Goal: Information Seeking & Learning: Learn about a topic

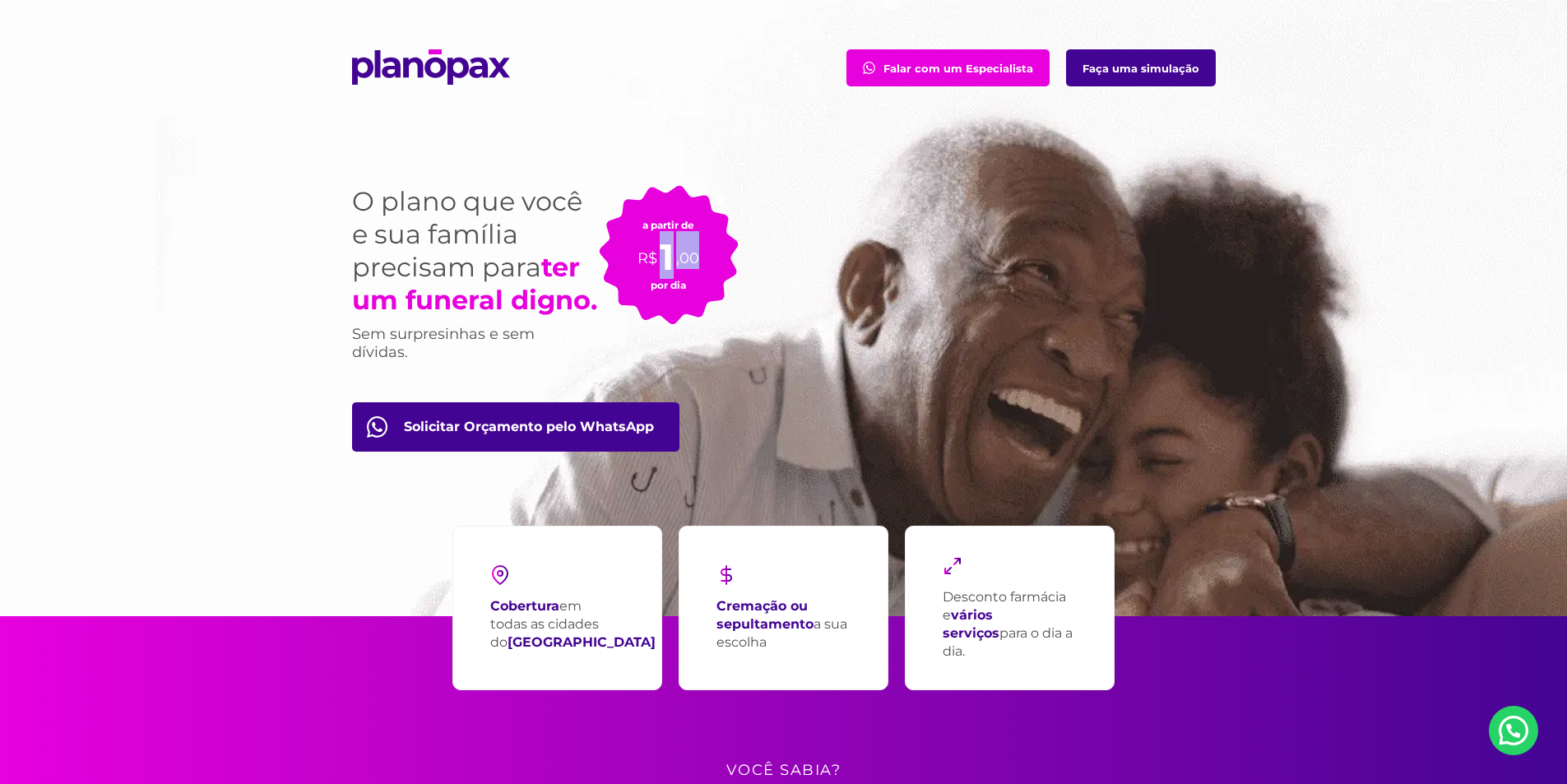
drag, startPoint x: 663, startPoint y: 267, endPoint x: 698, endPoint y: 261, distance: 35.5
click at [698, 261] on p "R$ 1 ,00" at bounding box center [668, 249] width 61 height 38
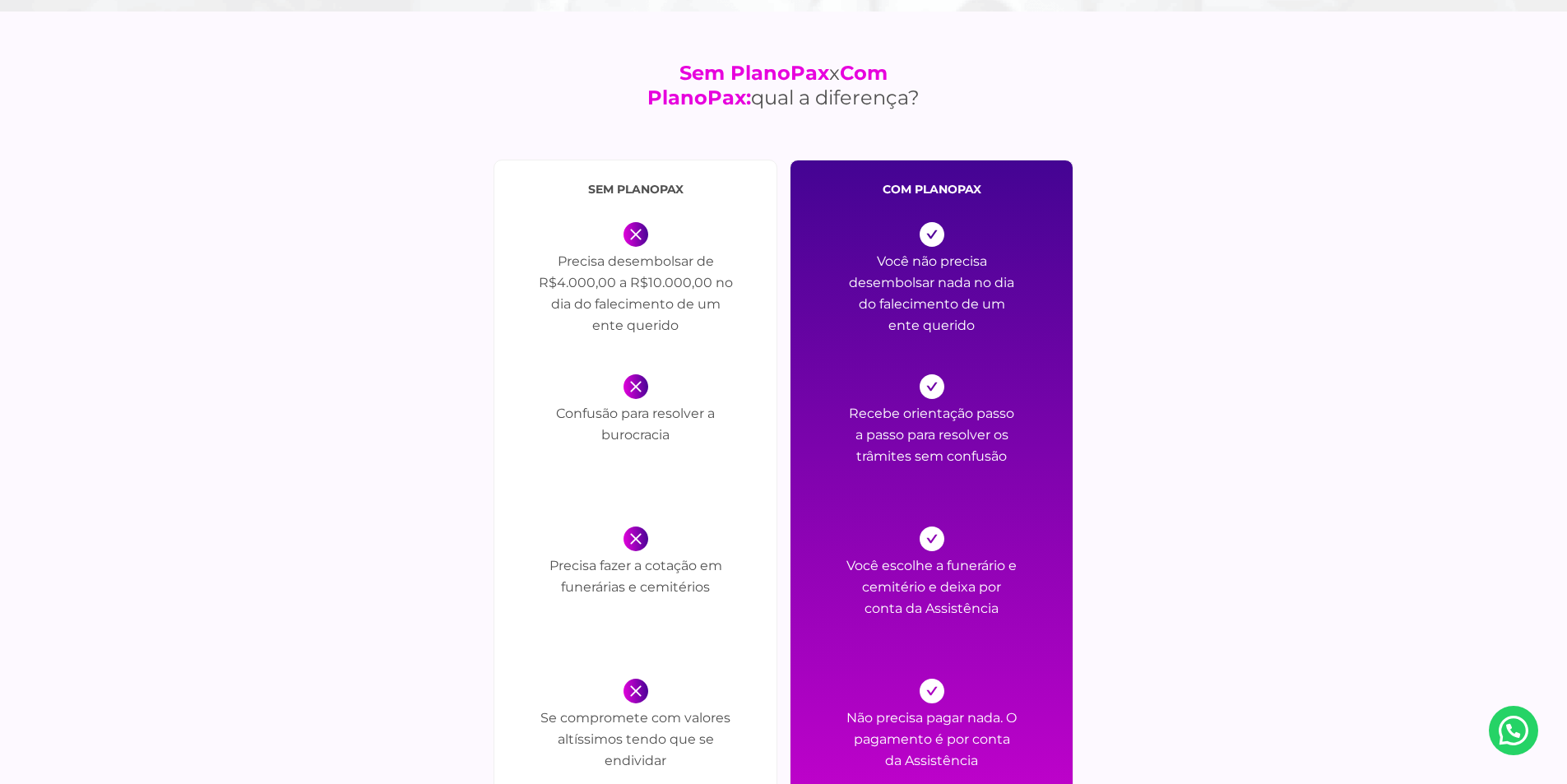
scroll to position [1809, 0]
drag, startPoint x: 597, startPoint y: 192, endPoint x: 672, endPoint y: 198, distance: 75.2
click at [672, 198] on div "sem PlanoPax Precisa desembolsar de R$4.000,00 a R$10.000,00 no dia do falecime…" at bounding box center [636, 583] width 284 height 844
drag, startPoint x: 599, startPoint y: 269, endPoint x: 716, endPoint y: 271, distance: 117.0
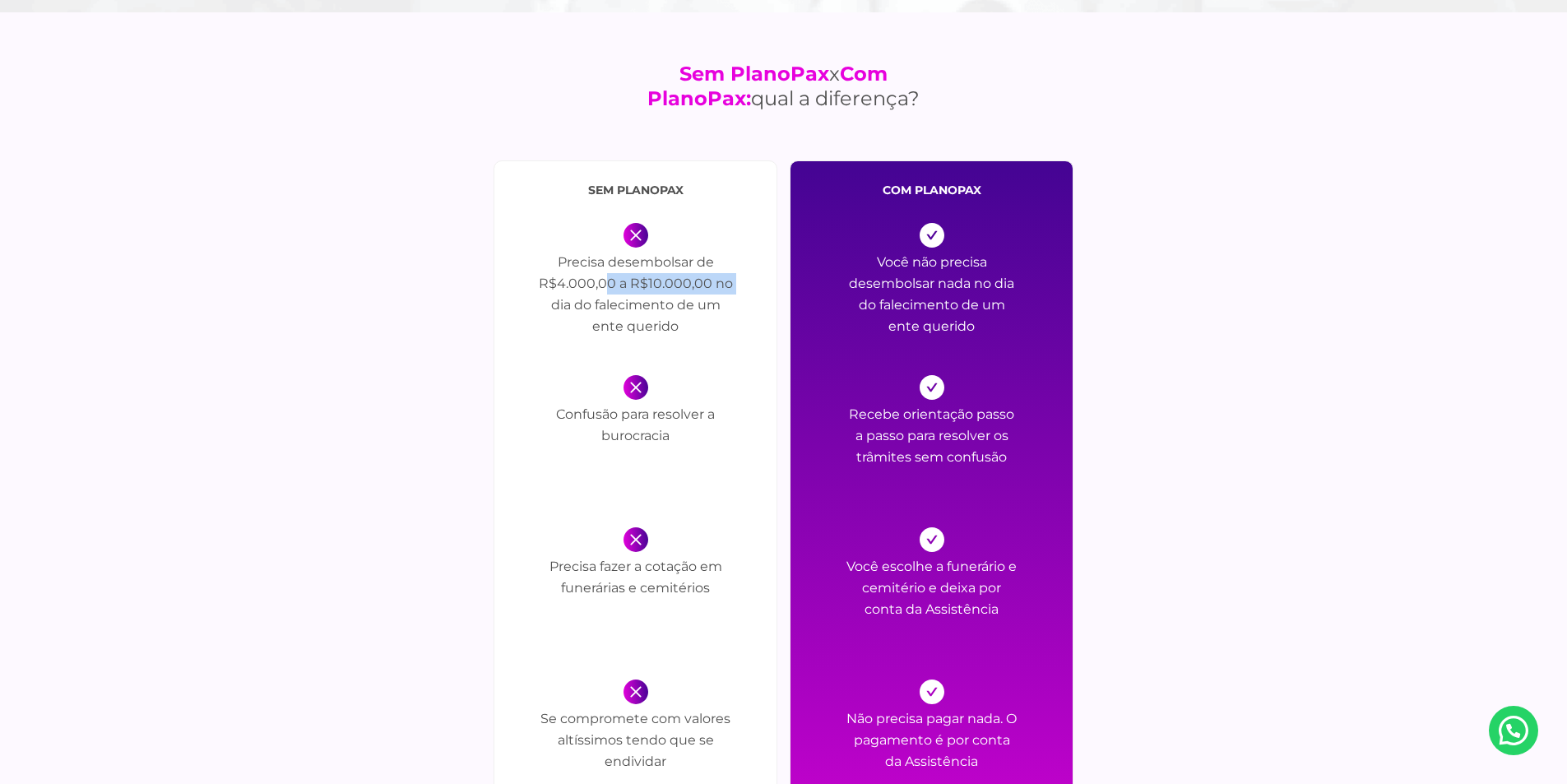
click at [716, 271] on p "Precisa desembolsar de R$4.000,00 a R$10.000,00 no dia do falecimento de um ent…" at bounding box center [636, 297] width 197 height 91
drag, startPoint x: 660, startPoint y: 279, endPoint x: 700, endPoint y: 280, distance: 40.0
click at [700, 280] on p "Precisa desembolsar de R$4.000,00 a R$10.000,00 no dia do falecimento de um ent…" at bounding box center [636, 297] width 197 height 91
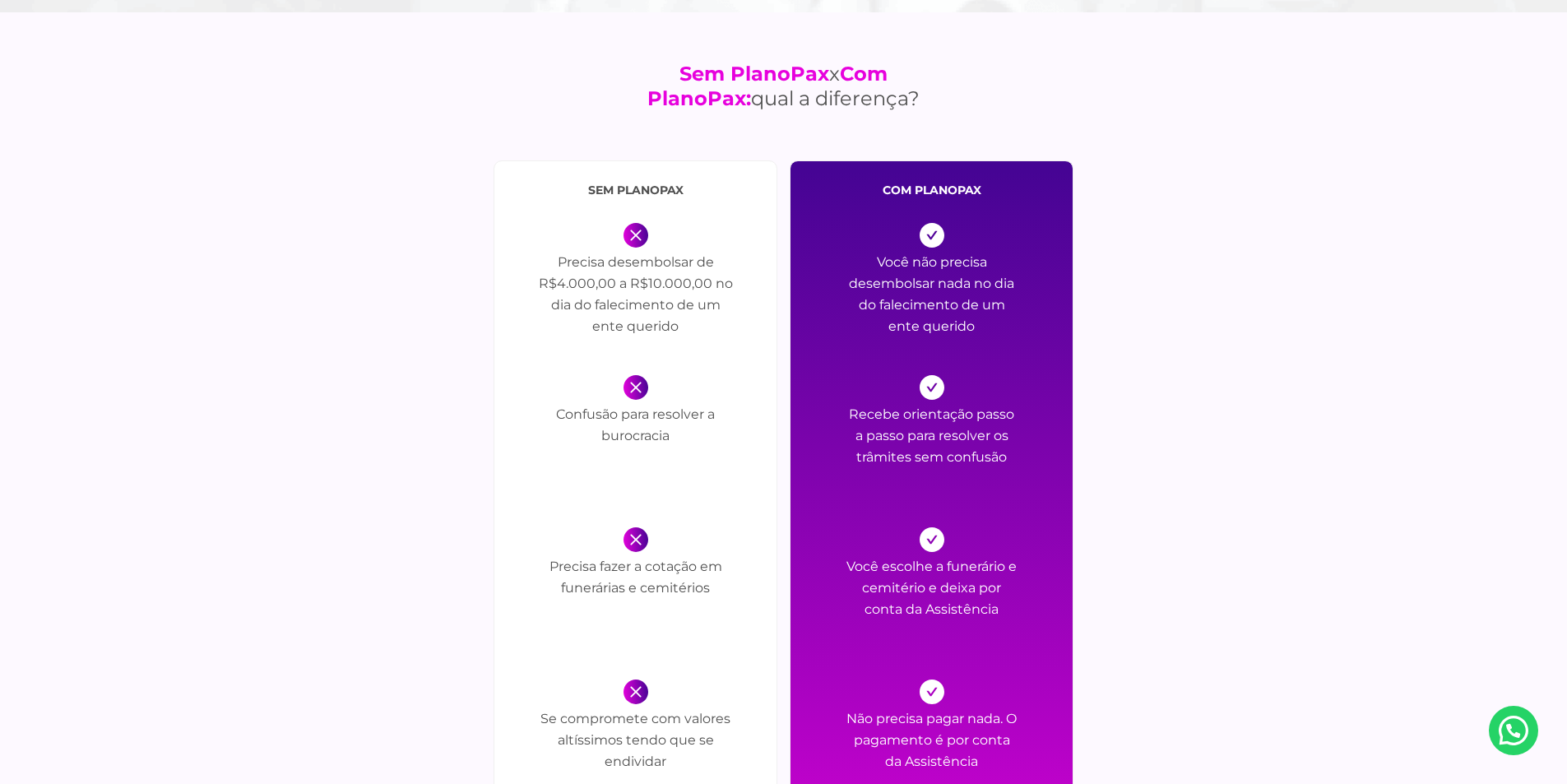
drag, startPoint x: 585, startPoint y: 302, endPoint x: 731, endPoint y: 305, distance: 146.0
click at [731, 305] on p "Precisa desembolsar de R$4.000,00 a R$10.000,00 no dia do falecimento de um ent…" at bounding box center [636, 297] width 197 height 91
click at [732, 305] on p "Precisa desembolsar de R$4.000,00 a R$10.000,00 no dia do falecimento de um ent…" at bounding box center [636, 297] width 197 height 91
drag, startPoint x: 608, startPoint y: 326, endPoint x: 684, endPoint y: 308, distance: 78.1
click at [680, 308] on p "Precisa desembolsar de R$4.000,00 a R$10.000,00 no dia do falecimento de um ent…" at bounding box center [636, 297] width 197 height 91
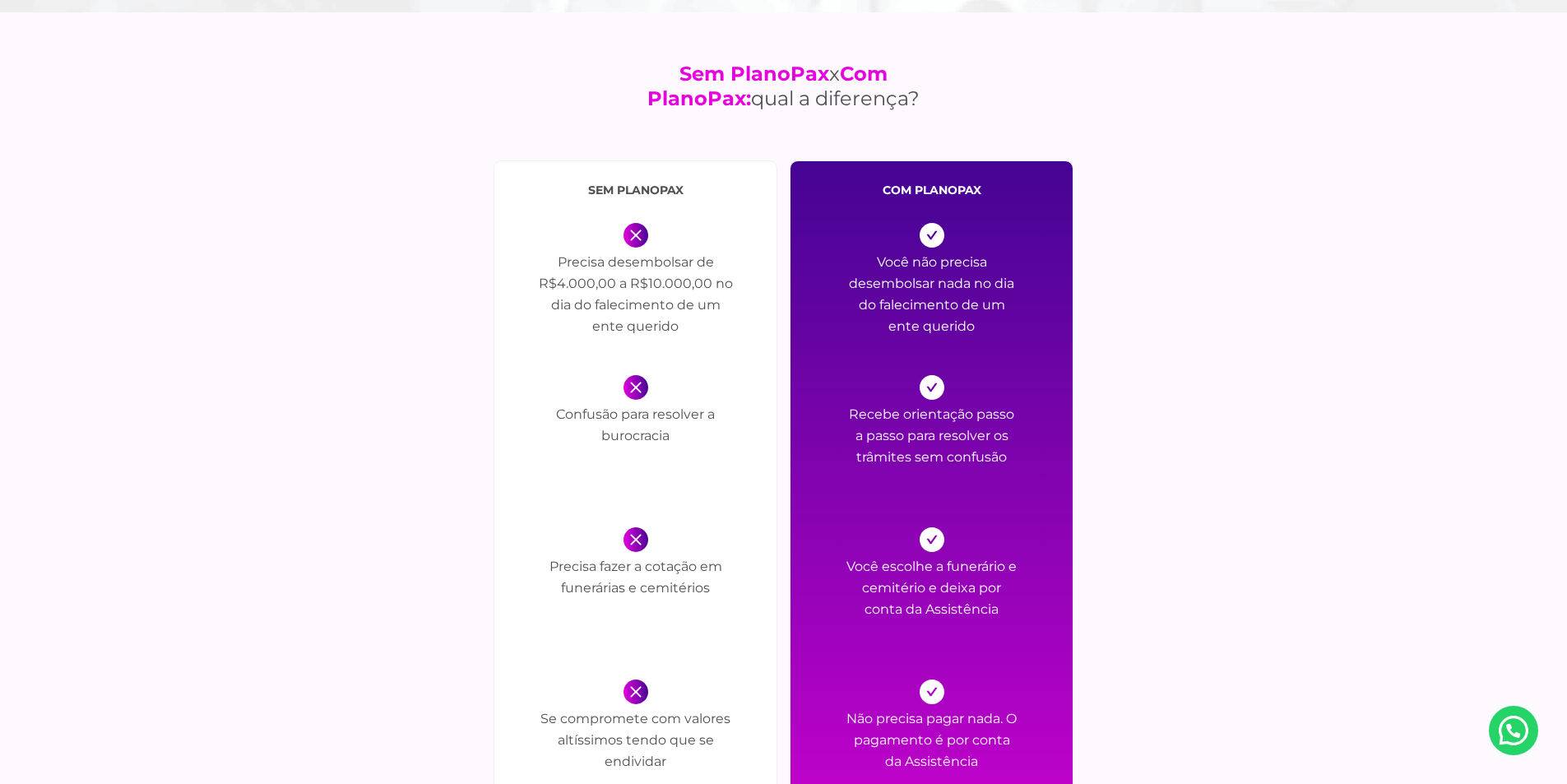
click at [685, 308] on p "Precisa desembolsar de R$4.000,00 a R$10.000,00 no dia do falecimento de um ent…" at bounding box center [636, 297] width 197 height 91
drag, startPoint x: 874, startPoint y: 253, endPoint x: 1002, endPoint y: 269, distance: 129.0
click at [1002, 269] on p "Você não precisa desembolsar nada no dia do falecimento de um ente querido" at bounding box center [932, 297] width 173 height 91
drag, startPoint x: 942, startPoint y: 285, endPoint x: 1054, endPoint y: 297, distance: 112.6
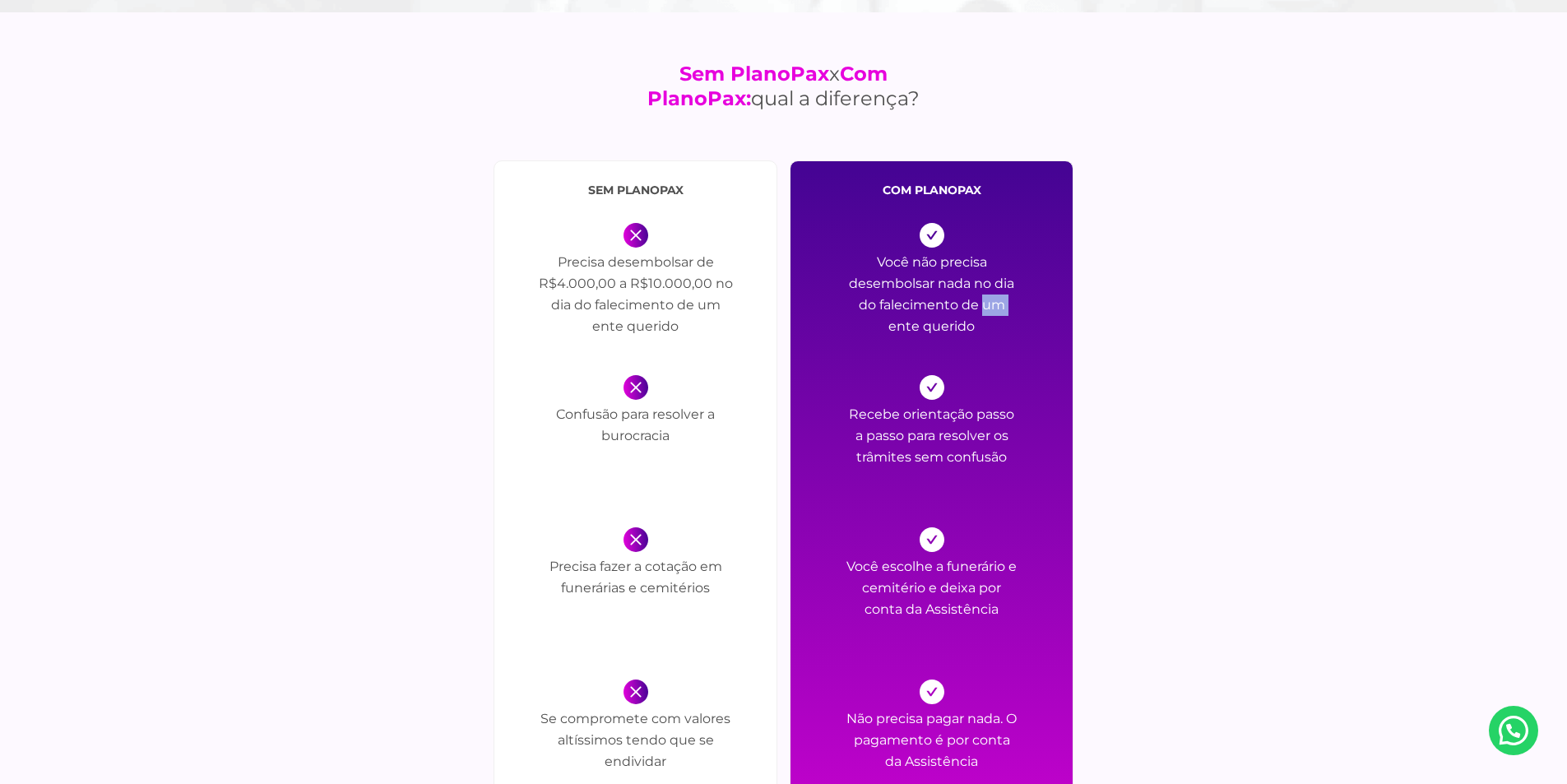
click at [1054, 297] on div "com PlanoPax Você não precisa desembolsar nada no dia do falecimento de um ente…" at bounding box center [931, 583] width 284 height 844
click at [1051, 298] on div "com PlanoPax Você não precisa desembolsar nada no dia do falecimento de um ente…" at bounding box center [931, 583] width 284 height 844
drag, startPoint x: 652, startPoint y: 417, endPoint x: 736, endPoint y: 417, distance: 84.0
click at [736, 417] on div "sem PlanoPax Precisa desembolsar de R$4.000,00 a R$10.000,00 no dia do falecime…" at bounding box center [784, 583] width 864 height 844
click at [736, 417] on div "sem PlanoPax Precisa desembolsar de R$4.000,00 a R$10.000,00 no dia do falecime…" at bounding box center [636, 583] width 284 height 844
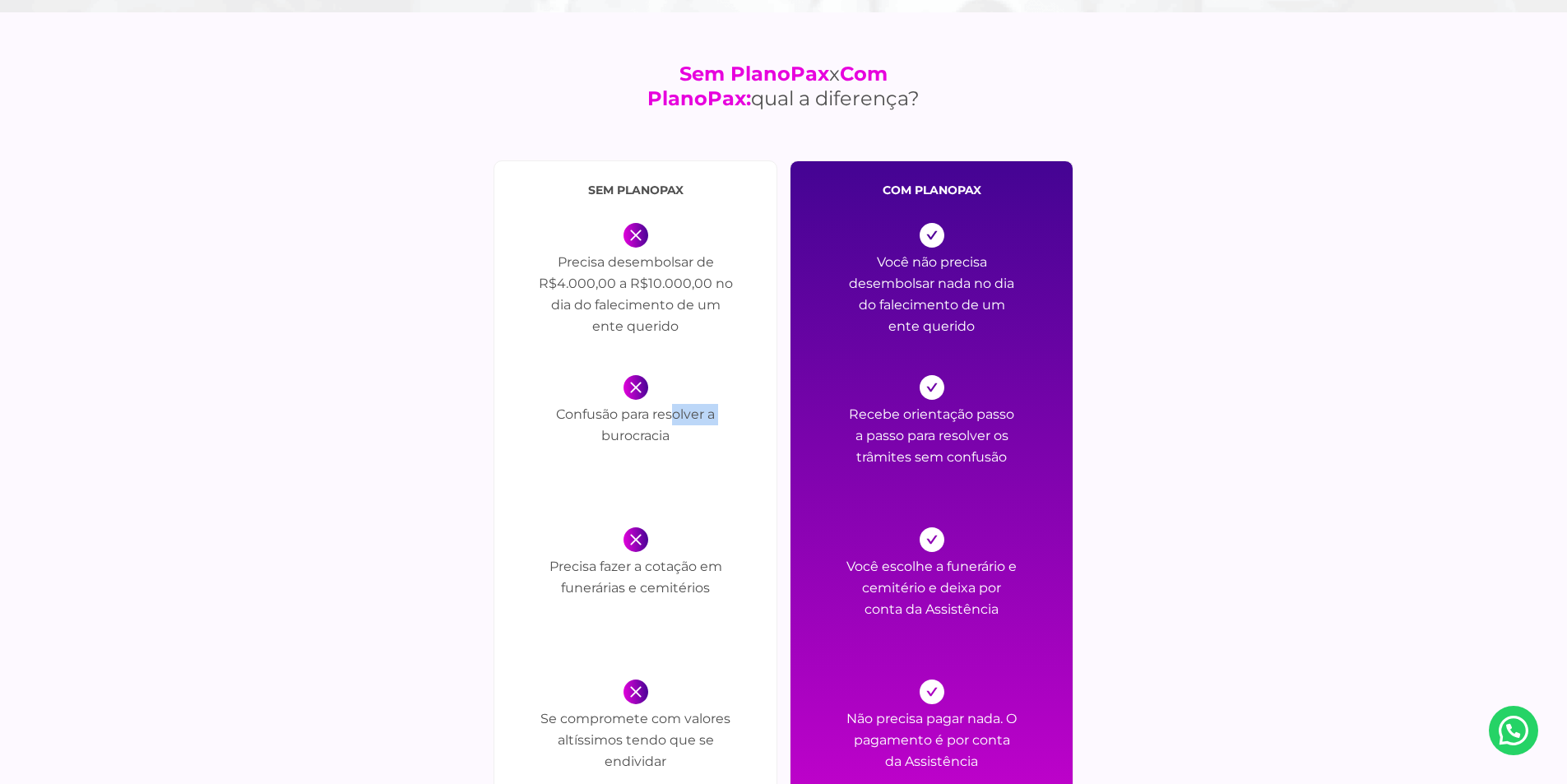
drag, startPoint x: 604, startPoint y: 436, endPoint x: 680, endPoint y: 421, distance: 77.5
click at [673, 422] on p "Confusão para resolver a burocracia" at bounding box center [636, 449] width 197 height 91
click at [681, 421] on p "Confusão para resolver a burocracia" at bounding box center [636, 449] width 197 height 91
drag, startPoint x: 958, startPoint y: 415, endPoint x: 1022, endPoint y: 415, distance: 64.0
click at [1022, 415] on div "com PlanoPax Você não precisa desembolsar nada no dia do falecimento de um ente…" at bounding box center [931, 583] width 284 height 844
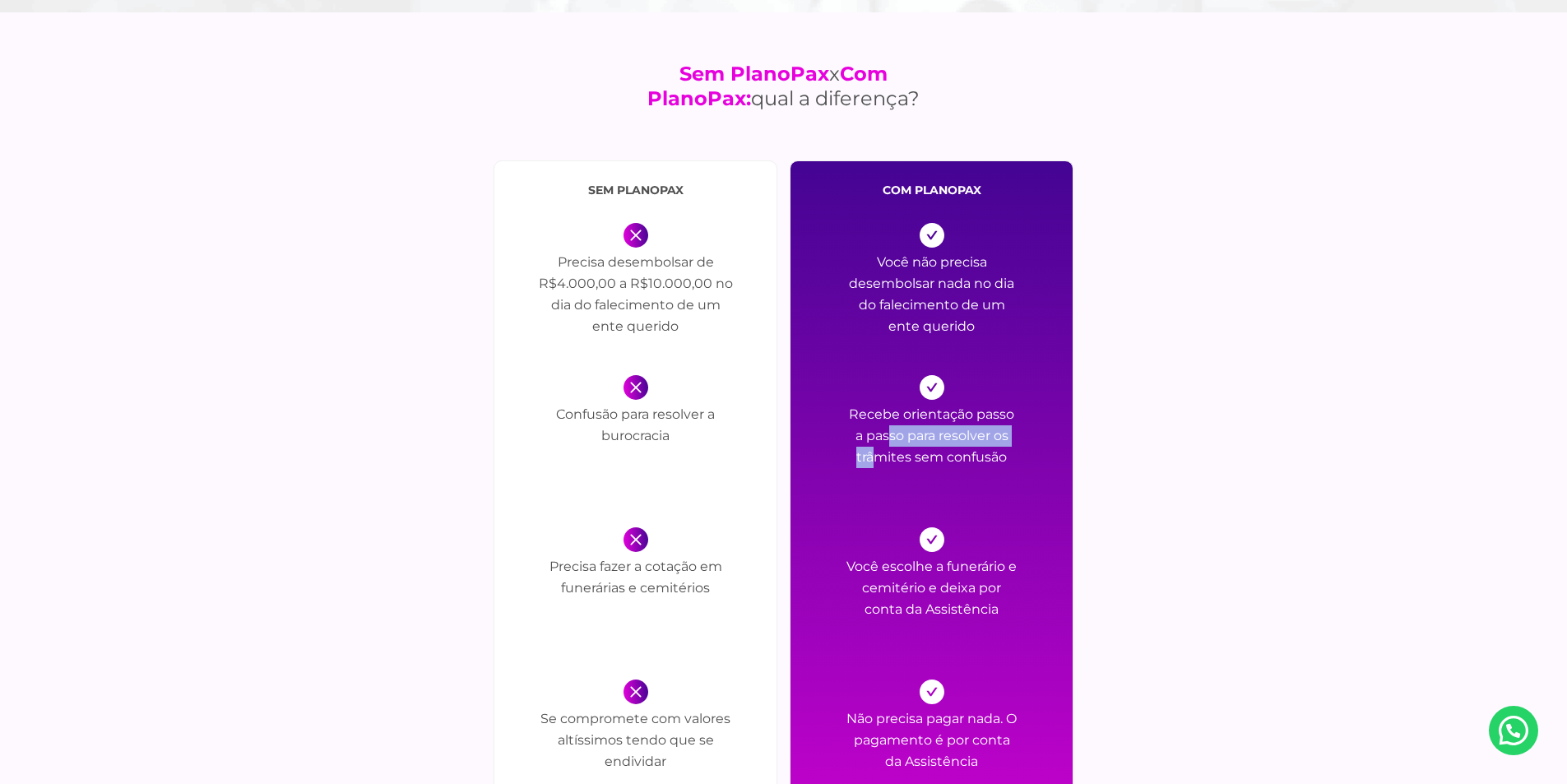
click at [1022, 415] on div "com PlanoPax Você não precisa desembolsar nada no dia do falecimento de um ente…" at bounding box center [931, 583] width 284 height 844
click at [986, 436] on p "Recebe orientação passo a passo para resolver os trâmites sem confusão" at bounding box center [932, 449] width 173 height 91
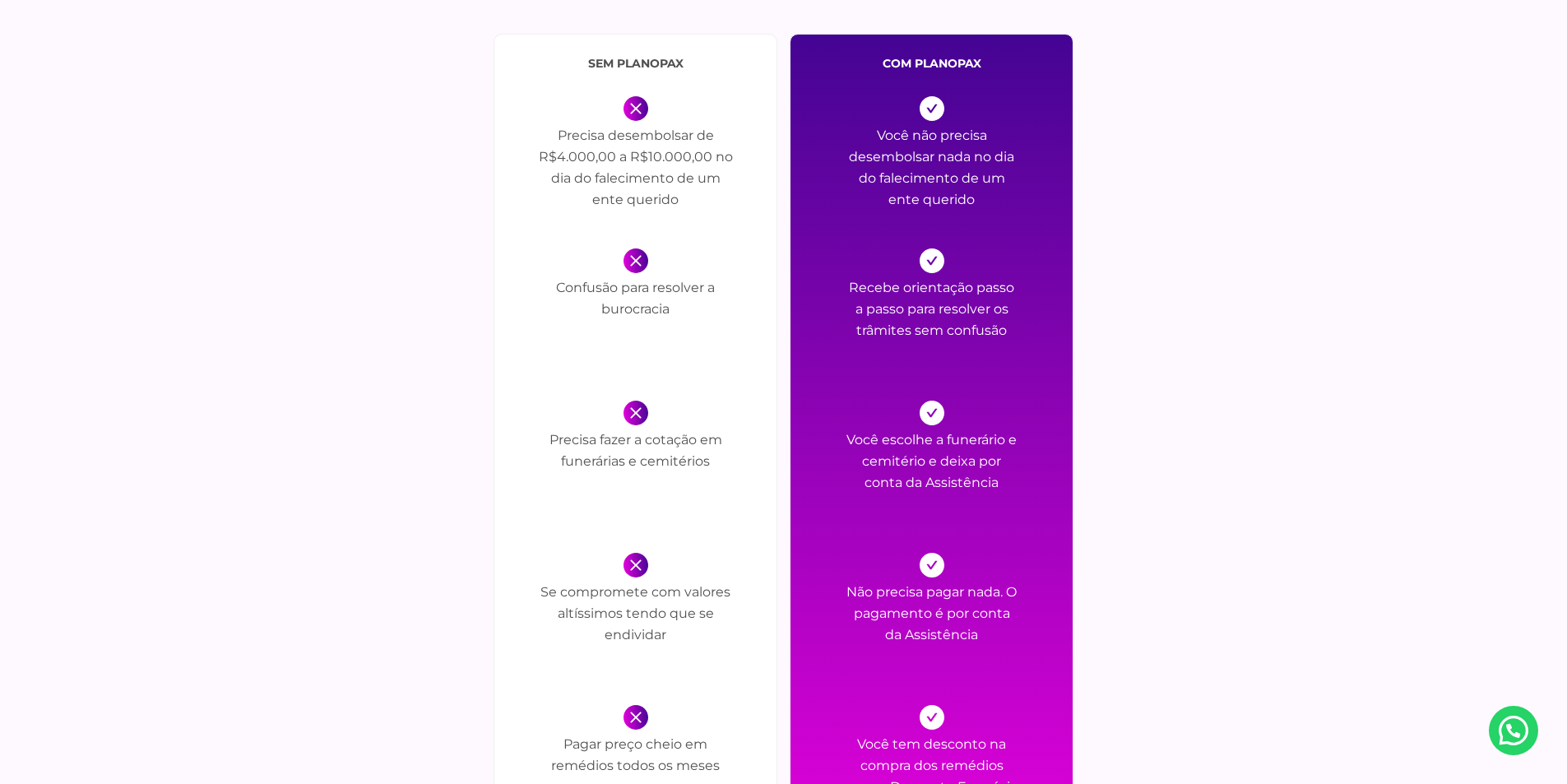
scroll to position [1891, 0]
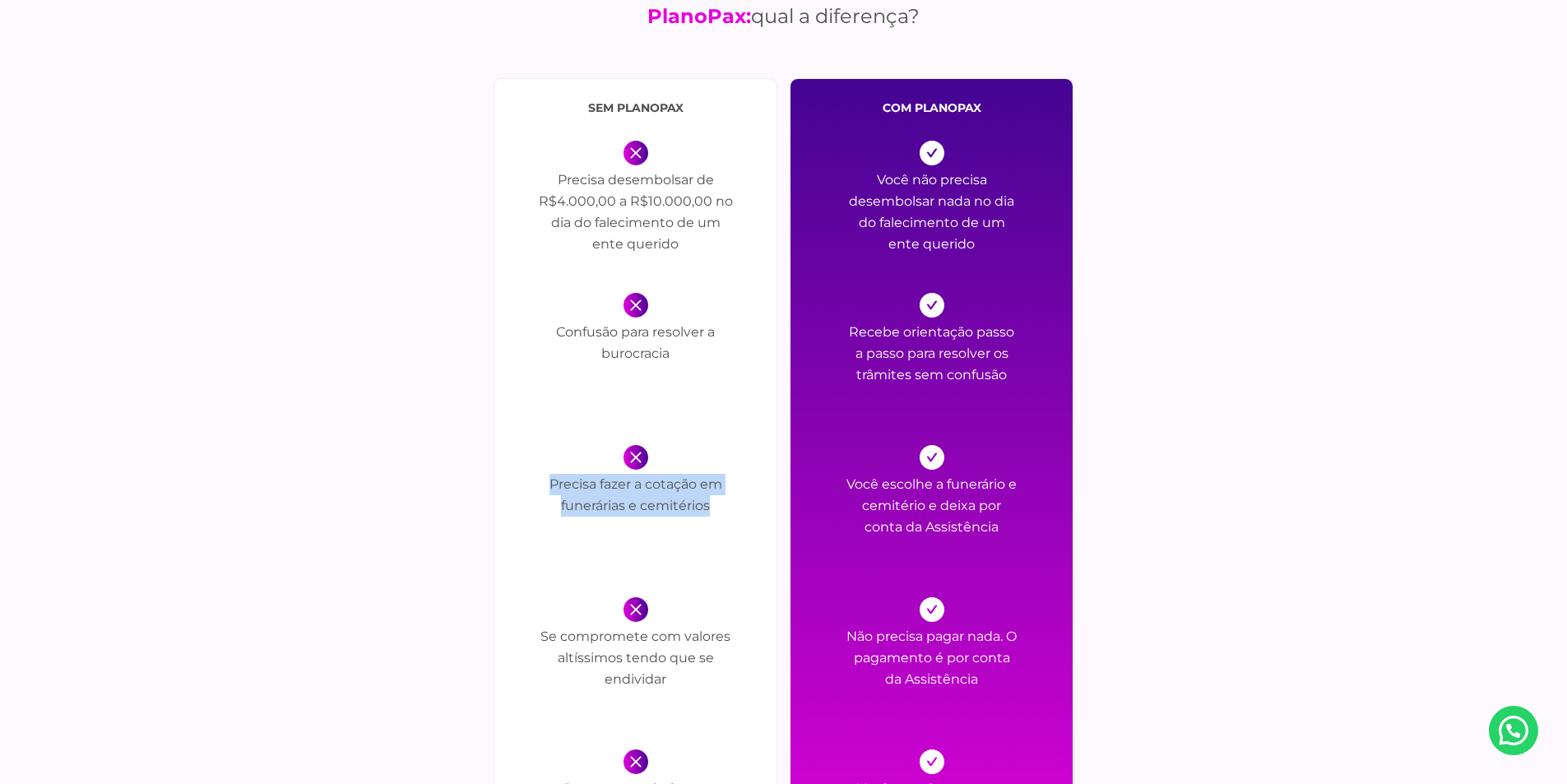
drag, startPoint x: 533, startPoint y: 478, endPoint x: 752, endPoint y: 499, distance: 220.0
click at [752, 499] on div "sem PlanoPax Precisa desembolsar de R$4.000,00 a R$10.000,00 no dia do falecime…" at bounding box center [636, 500] width 284 height 844
click at [753, 499] on div "sem PlanoPax Precisa desembolsar de R$4.000,00 a R$10.000,00 no dia do falecime…" at bounding box center [636, 500] width 284 height 844
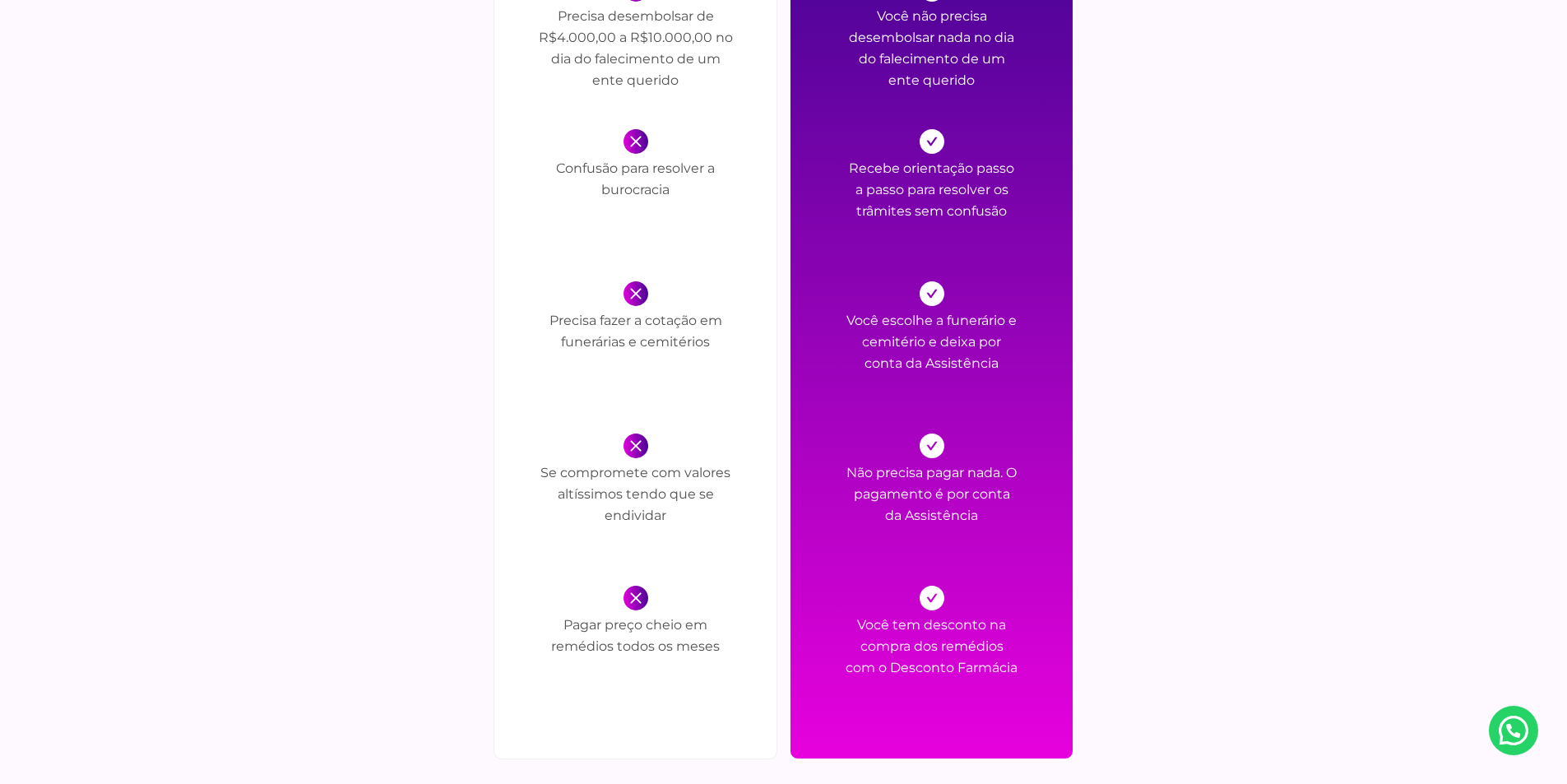
scroll to position [2056, 0]
drag, startPoint x: 582, startPoint y: 471, endPoint x: 710, endPoint y: 469, distance: 128.0
click at [710, 469] on p "Se compromete com valores altíssimos tendo que se endividar" at bounding box center [636, 507] width 197 height 91
drag, startPoint x: 602, startPoint y: 478, endPoint x: 678, endPoint y: 481, distance: 76.1
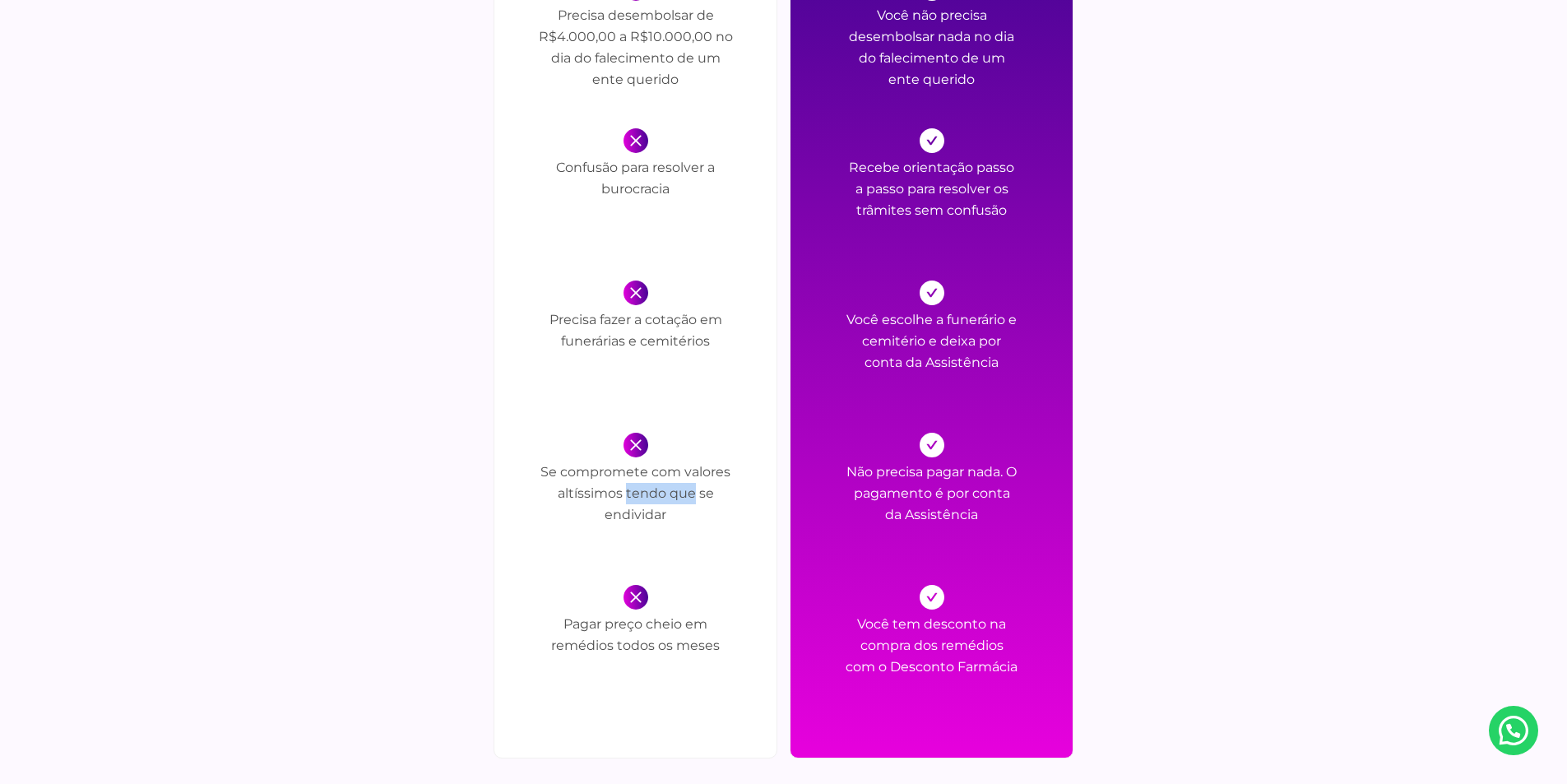
click at [678, 481] on p "Se compromete com valores altíssimos tendo que se endividar" at bounding box center [636, 507] width 197 height 91
drag, startPoint x: 637, startPoint y: 499, endPoint x: 727, endPoint y: 516, distance: 91.6
click at [727, 516] on p "Se compromete com valores altíssimos tendo que se endividar" at bounding box center [636, 507] width 197 height 91
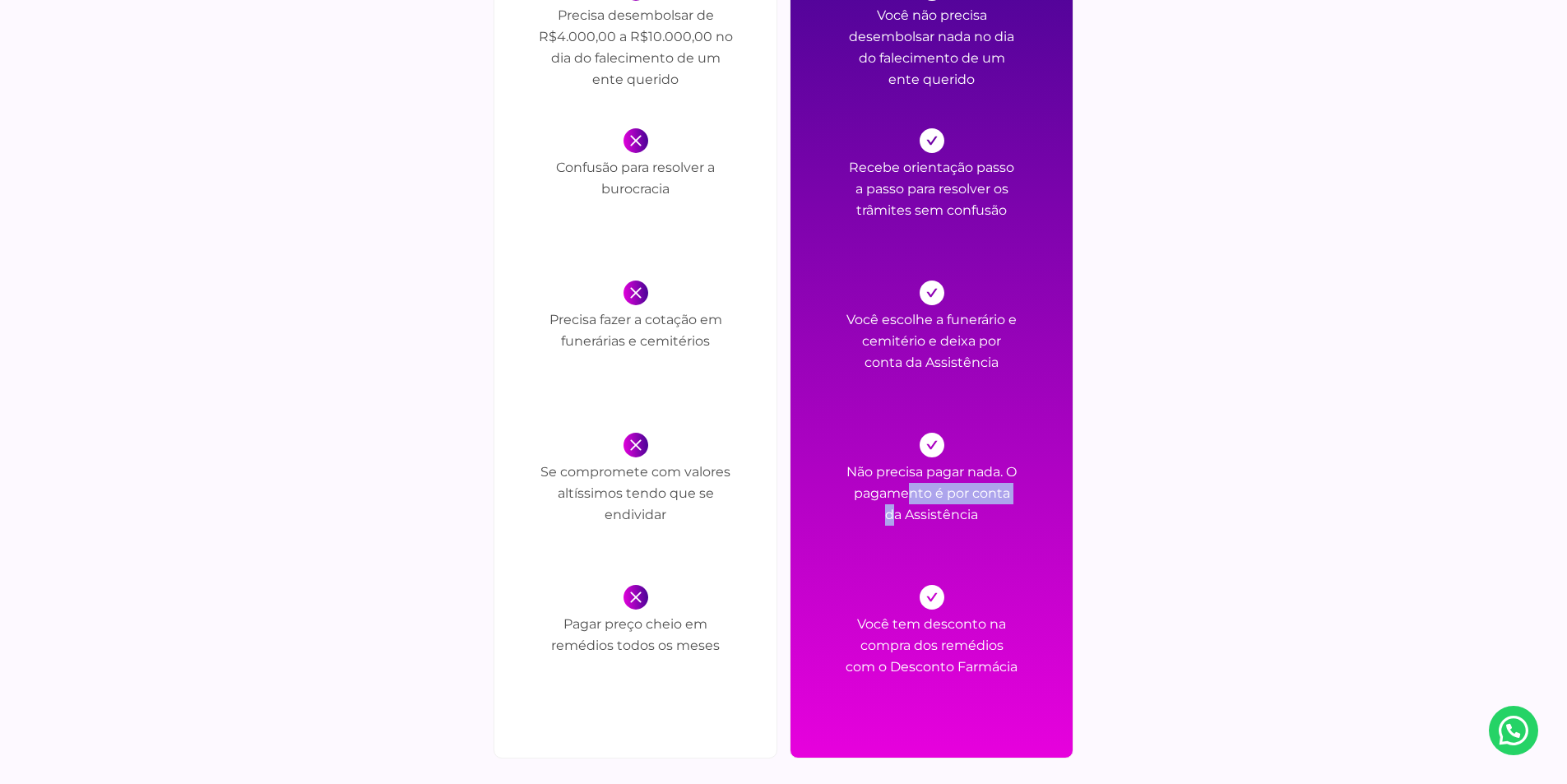
drag, startPoint x: 927, startPoint y: 481, endPoint x: 1019, endPoint y: 481, distance: 92.0
click at [1018, 481] on p "Não precisa pagar nada. O pagamento é por conta da Assistência" at bounding box center [932, 507] width 173 height 91
click at [1019, 481] on div "com PlanoPax Você não precisa desembolsar nada no dia do falecimento de um ente…" at bounding box center [931, 336] width 284 height 844
drag, startPoint x: 891, startPoint y: 489, endPoint x: 1057, endPoint y: 495, distance: 166.1
click at [1057, 495] on div "com PlanoPax Você não precisa desembolsar nada no dia do falecimento de um ente…" at bounding box center [931, 336] width 284 height 844
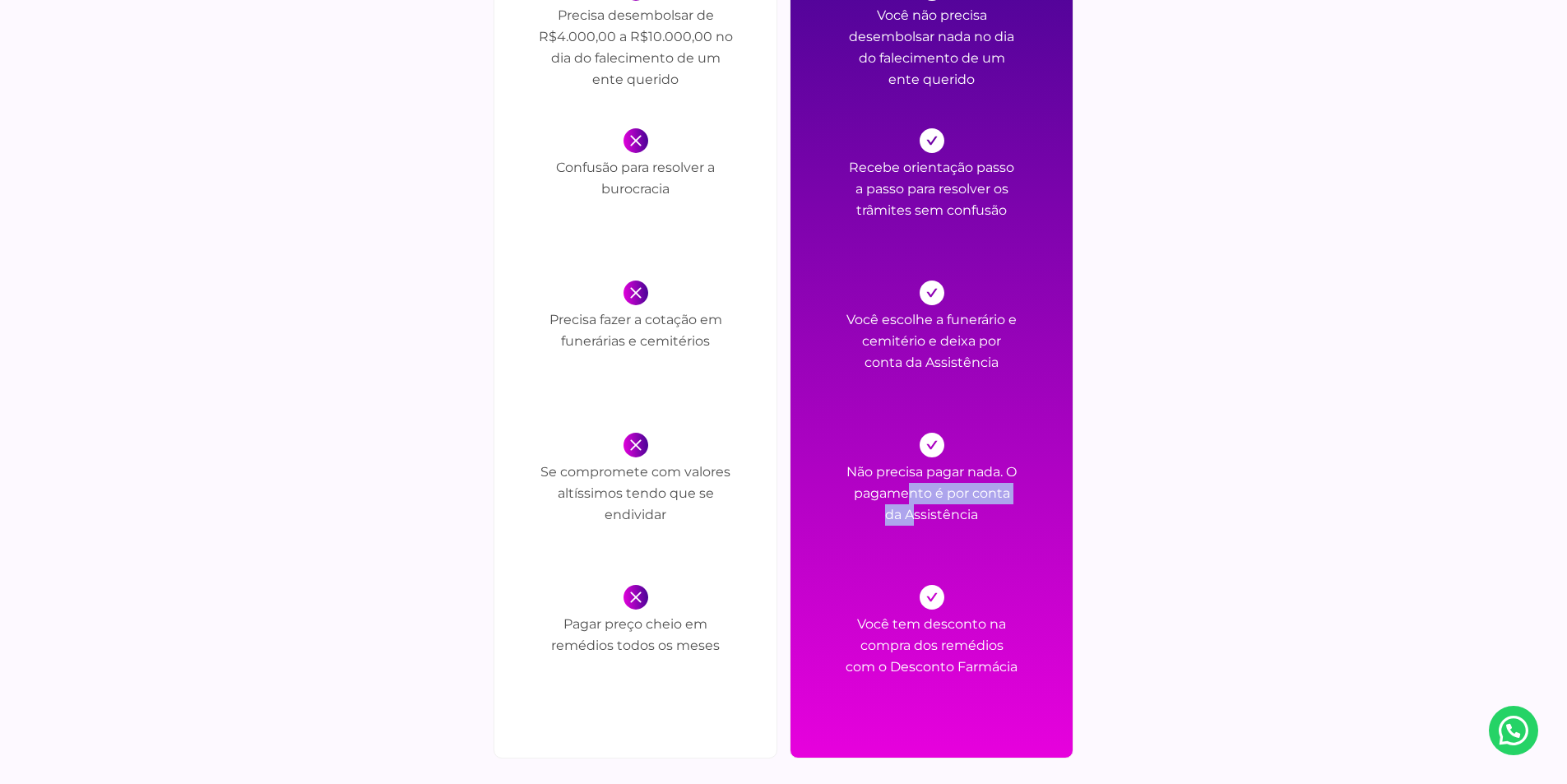
click at [1057, 495] on div "com PlanoPax Você não precisa desembolsar nada no dia do falecimento de um ente…" at bounding box center [931, 336] width 284 height 844
drag, startPoint x: 888, startPoint y: 524, endPoint x: 1056, endPoint y: 518, distance: 168.1
click at [1056, 518] on div "com PlanoPax Você não precisa desembolsar nada no dia do falecimento de um ente…" at bounding box center [931, 336] width 284 height 844
click at [1069, 518] on div "com PlanoPax Você não precisa desembolsar nada no dia do falecimento de um ente…" at bounding box center [931, 336] width 284 height 844
drag, startPoint x: 577, startPoint y: 609, endPoint x: 694, endPoint y: 623, distance: 117.8
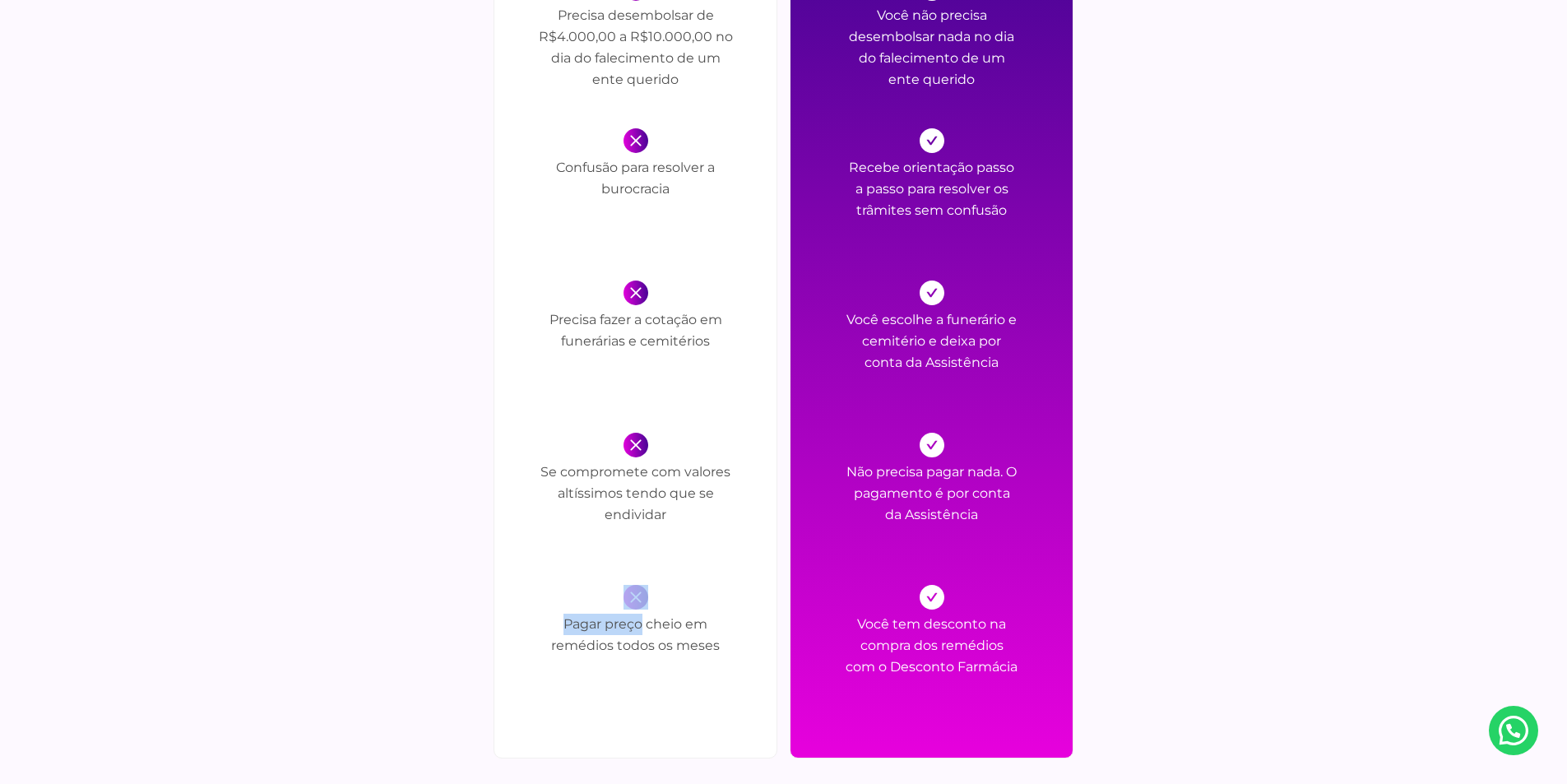
click at [694, 623] on div "Pagar preço cheio em remédios todos os meses" at bounding box center [636, 644] width 197 height 119
click at [695, 623] on p "Pagar preço cheio em remédios todos os meses" at bounding box center [636, 659] width 197 height 91
drag, startPoint x: 556, startPoint y: 640, endPoint x: 754, endPoint y: 663, distance: 199.3
click at [754, 663] on div "sem PlanoPax Precisa desembolsar de R$4.000,00 a R$10.000,00 no dia do falecime…" at bounding box center [636, 336] width 284 height 844
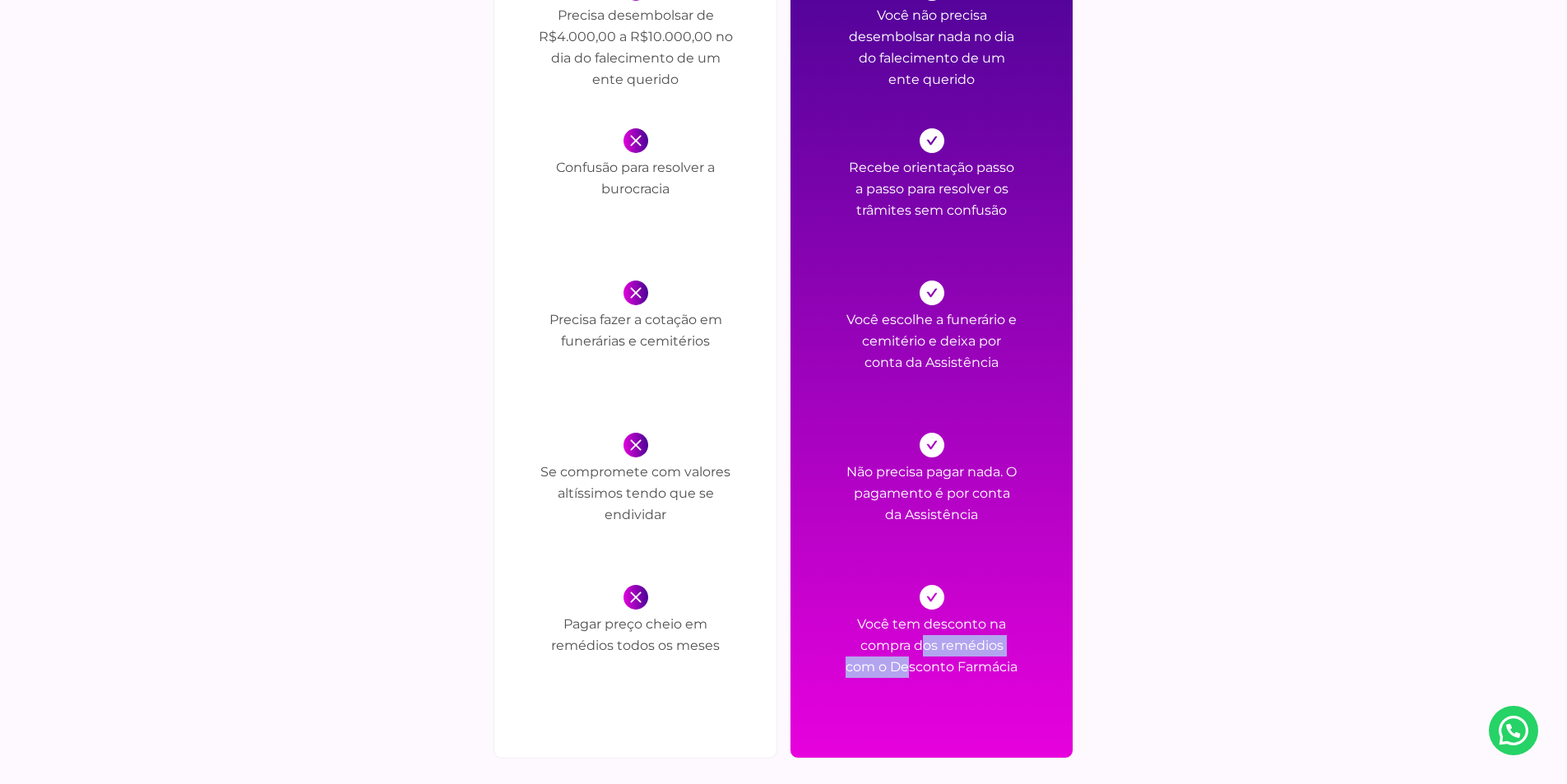
drag, startPoint x: 846, startPoint y: 632, endPoint x: 1025, endPoint y: 625, distance: 179.1
click at [1025, 625] on div "com PlanoPax Você não precisa desembolsar nada no dia do falecimento de um ente…" at bounding box center [931, 336] width 284 height 844
drag, startPoint x: 881, startPoint y: 651, endPoint x: 1065, endPoint y: 651, distance: 184.0
click at [1065, 651] on div "com PlanoPax Você não precisa desembolsar nada no dia do falecimento de um ente…" at bounding box center [931, 336] width 284 height 844
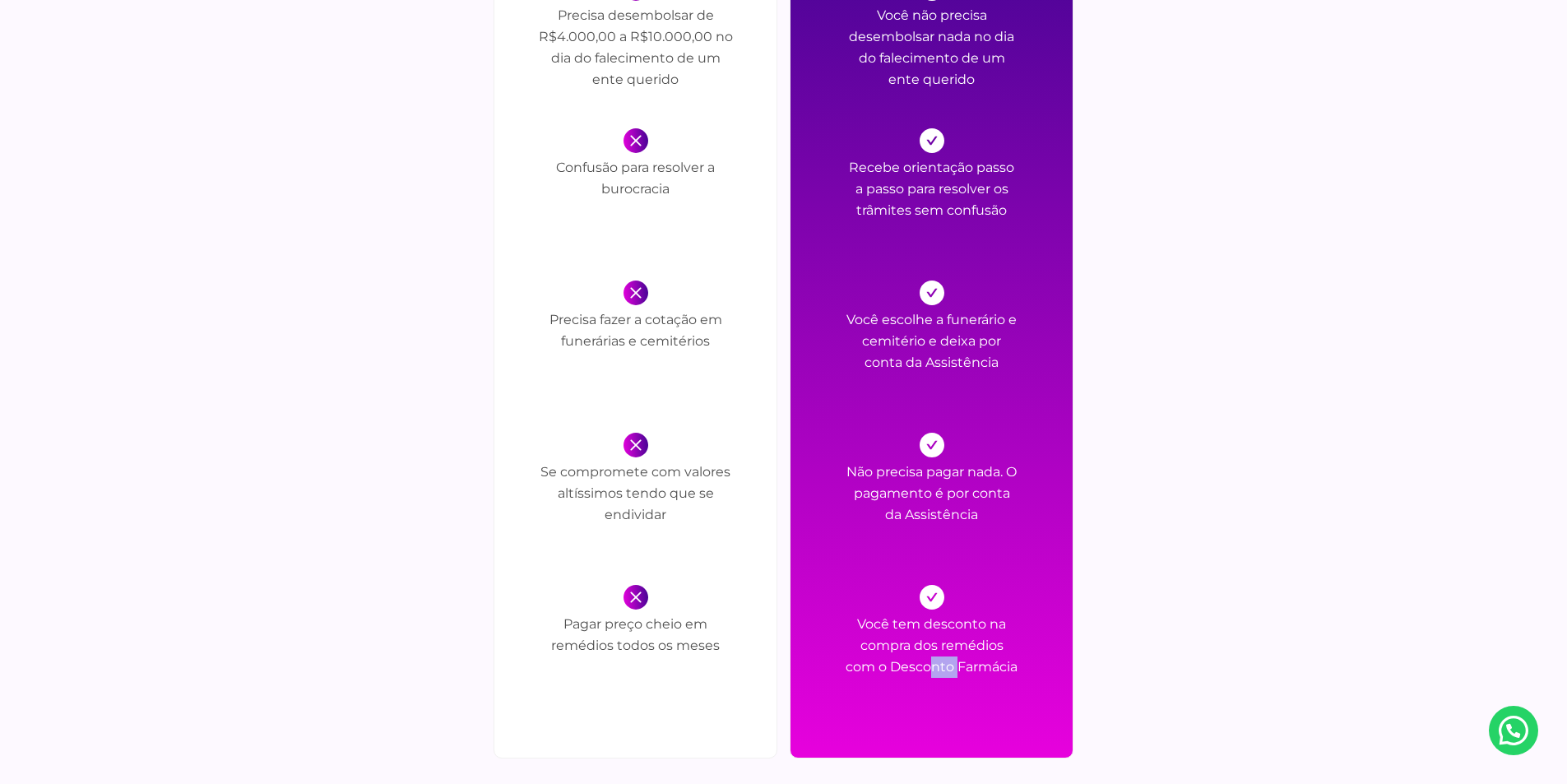
click at [1065, 651] on div "com PlanoPax Você não precisa desembolsar nada no dia do falecimento de um ente…" at bounding box center [931, 336] width 284 height 844
drag, startPoint x: 860, startPoint y: 666, endPoint x: 1175, endPoint y: 666, distance: 315.0
click at [1175, 666] on div "sem PlanoPax Precisa desembolsar de R$4.000,00 a R$10.000,00 no dia do falecime…" at bounding box center [784, 336] width 864 height 844
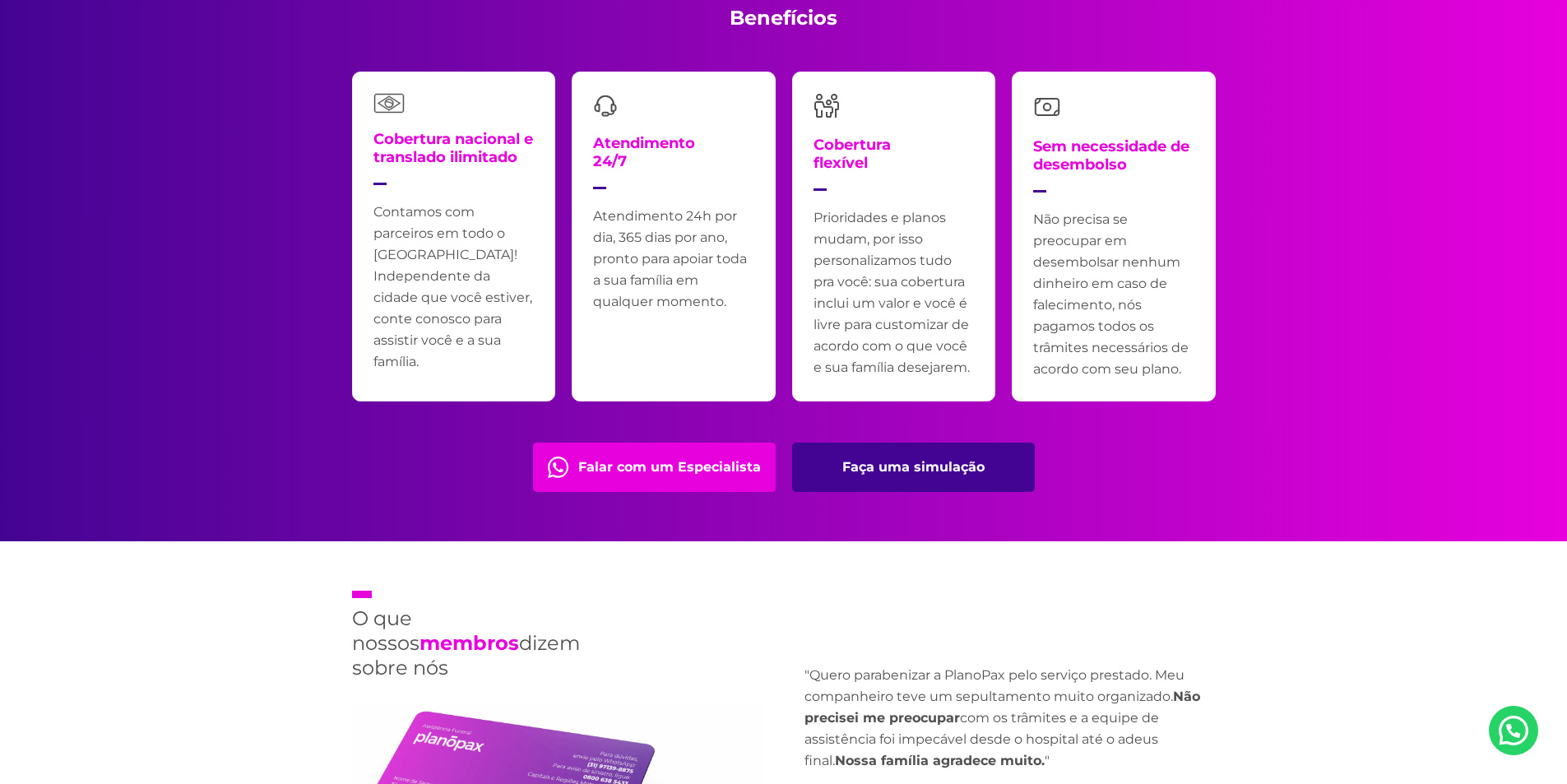
scroll to position [3536, 0]
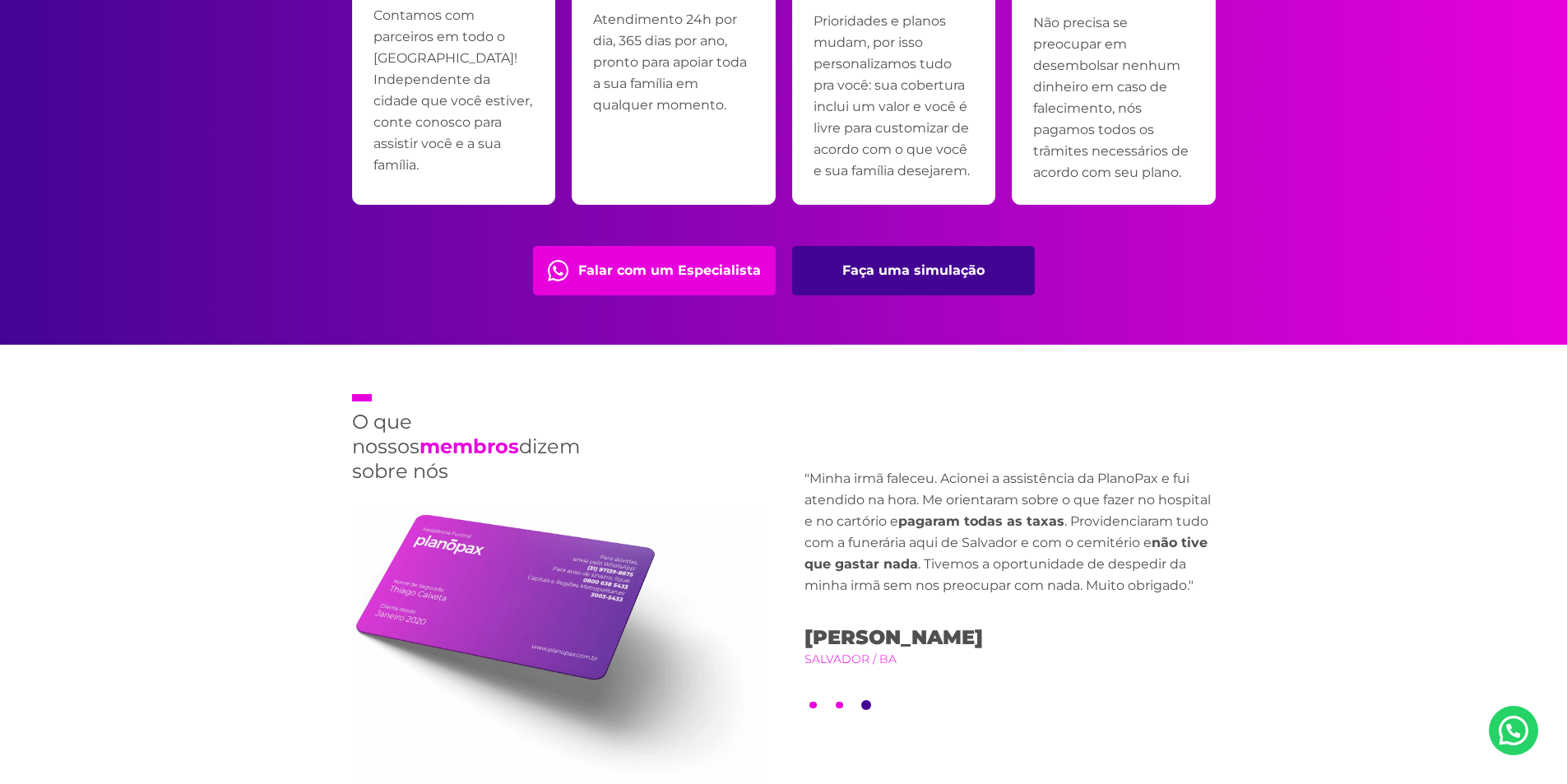
click at [924, 274] on link "Faça uma simulação" at bounding box center [913, 270] width 243 height 50
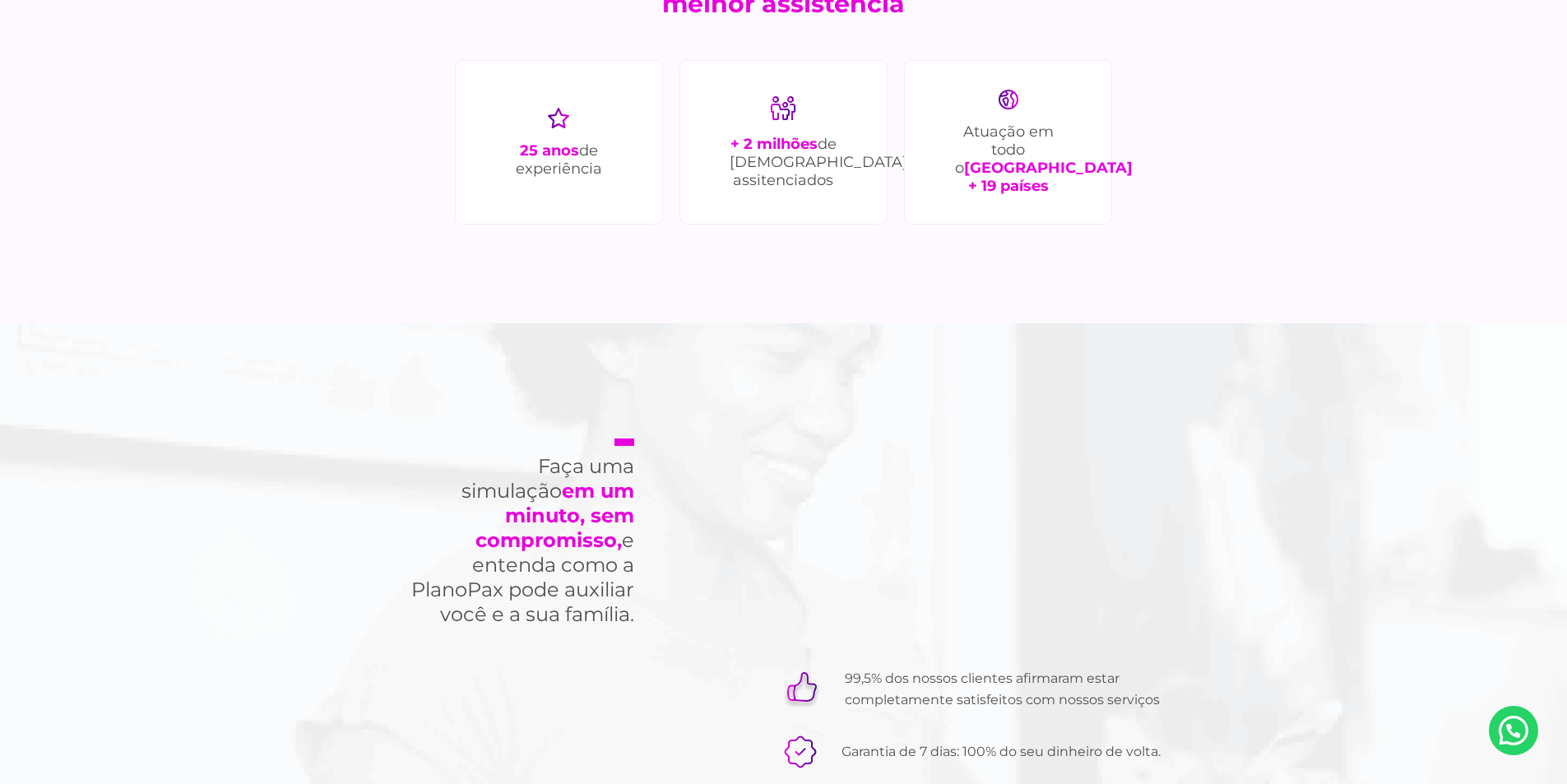
scroll to position [4440, 0]
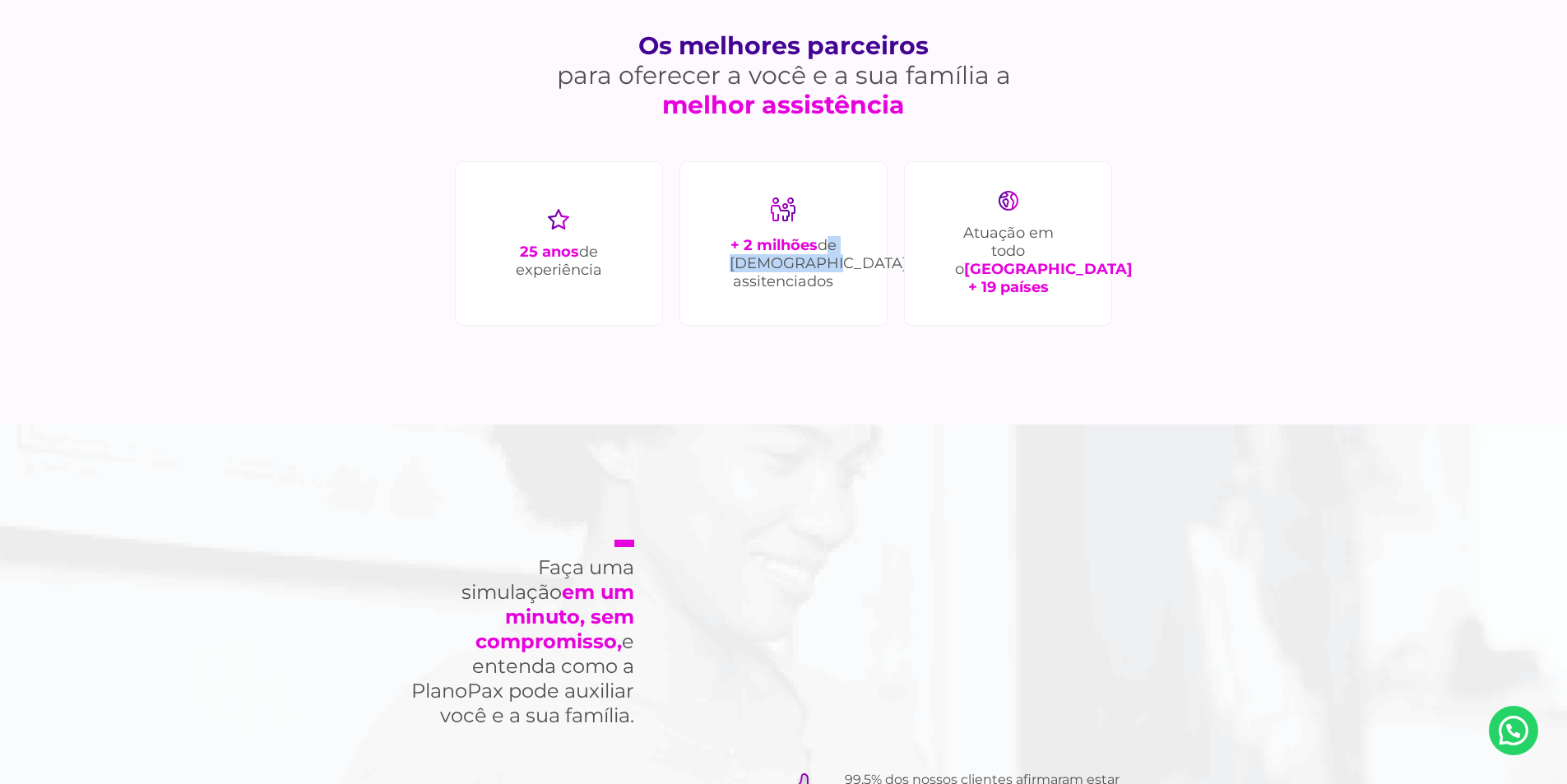
drag, startPoint x: 738, startPoint y: 262, endPoint x: 827, endPoint y: 269, distance: 89.3
click at [827, 269] on p "+ 2 milhões de [DEMOGRAPHIC_DATA] assitenciados" at bounding box center [783, 263] width 107 height 55
click at [819, 293] on div "+ 2 milhões de [DEMOGRAPHIC_DATA] assitenciados" at bounding box center [784, 243] width 208 height 165
click at [821, 293] on div "+ 2 milhões de [DEMOGRAPHIC_DATA] assitenciados" at bounding box center [784, 243] width 208 height 165
